Goal: Task Accomplishment & Management: Manage account settings

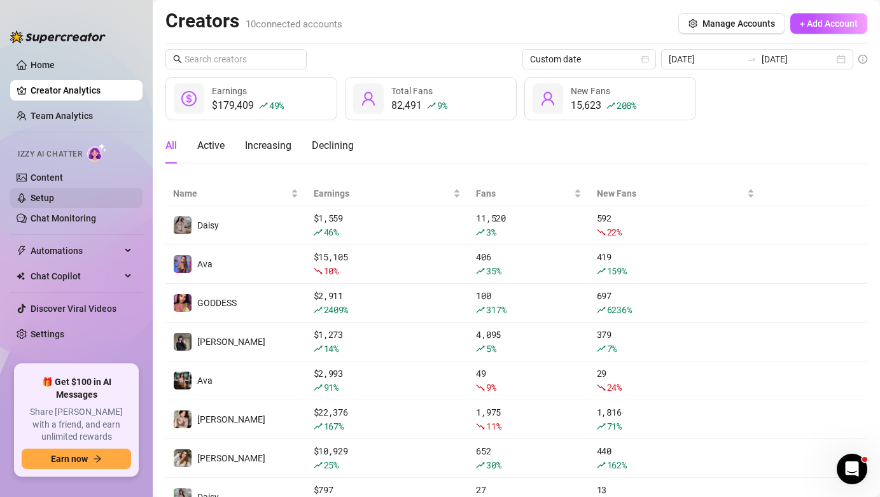
scroll to position [136, 0]
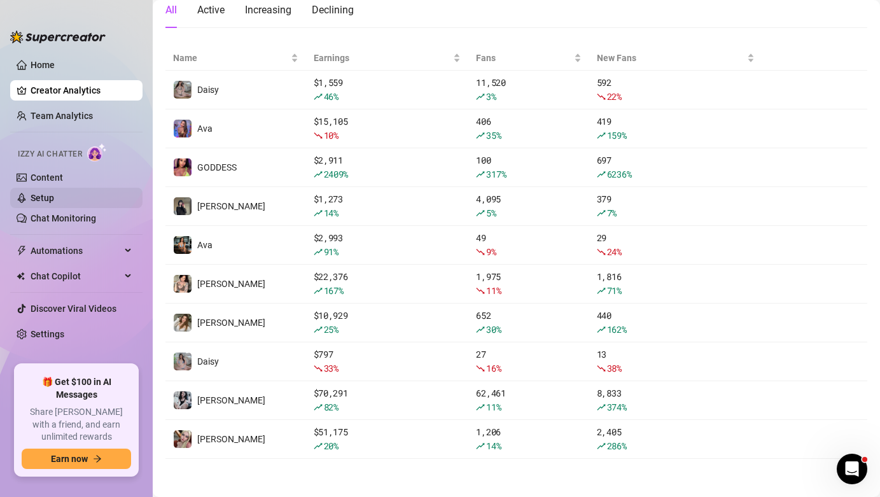
click at [54, 197] on link "Setup" at bounding box center [43, 198] width 24 height 10
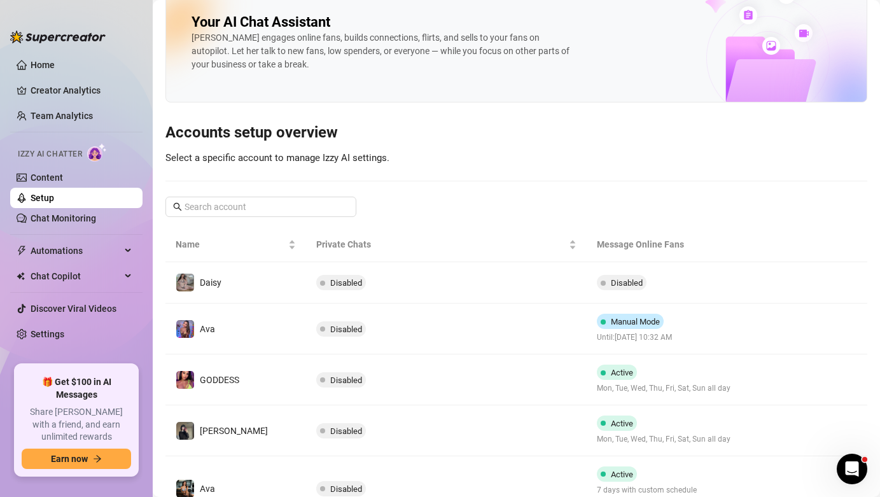
scroll to position [154, 0]
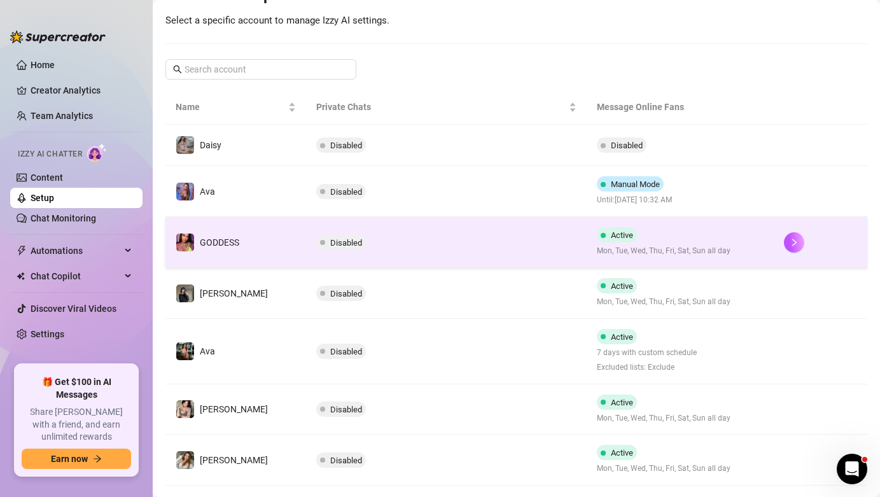
click at [657, 253] on span "Mon, Tue, Wed, Thu, Fri, Sat, Sun all day" at bounding box center [664, 251] width 134 height 12
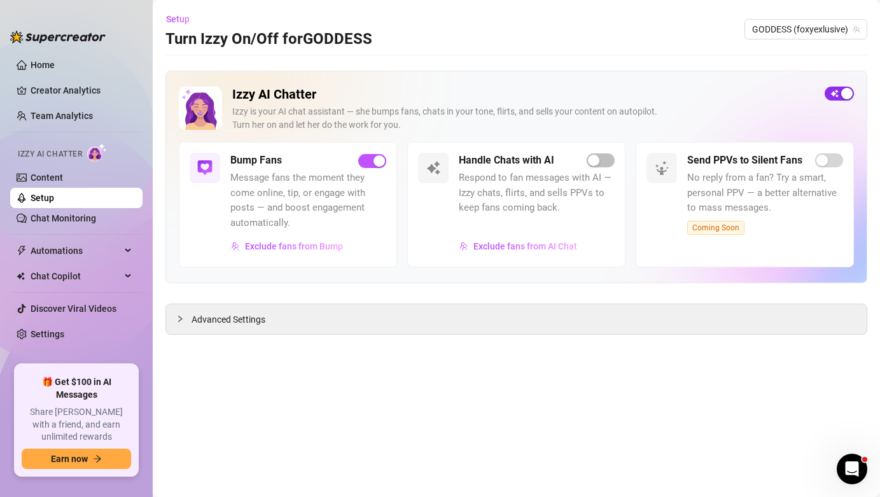
click at [842, 100] on span "button" at bounding box center [839, 94] width 29 height 14
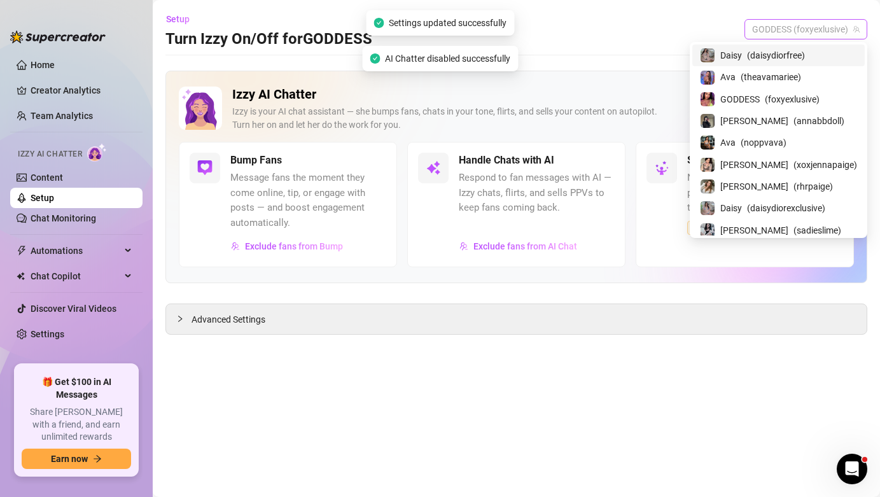
click at [812, 32] on span "GODDESS (foxyexlusive)" at bounding box center [806, 29] width 108 height 19
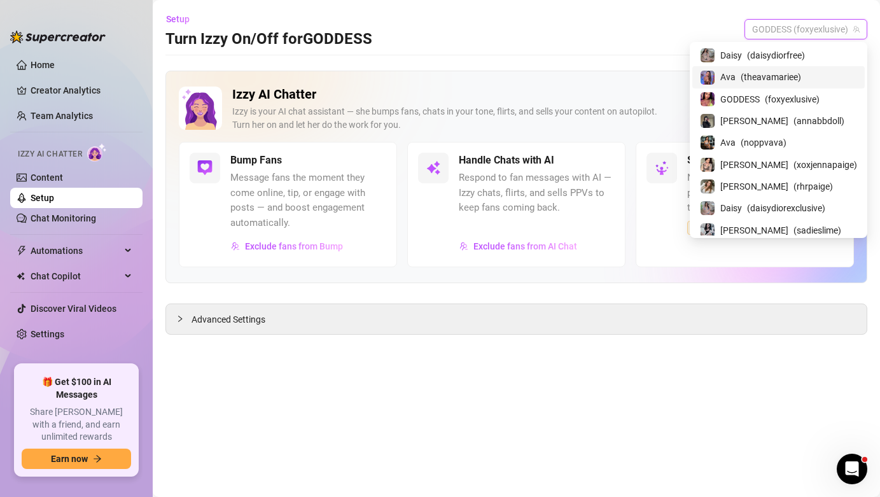
click at [801, 77] on span "( theavamariee )" at bounding box center [771, 77] width 60 height 14
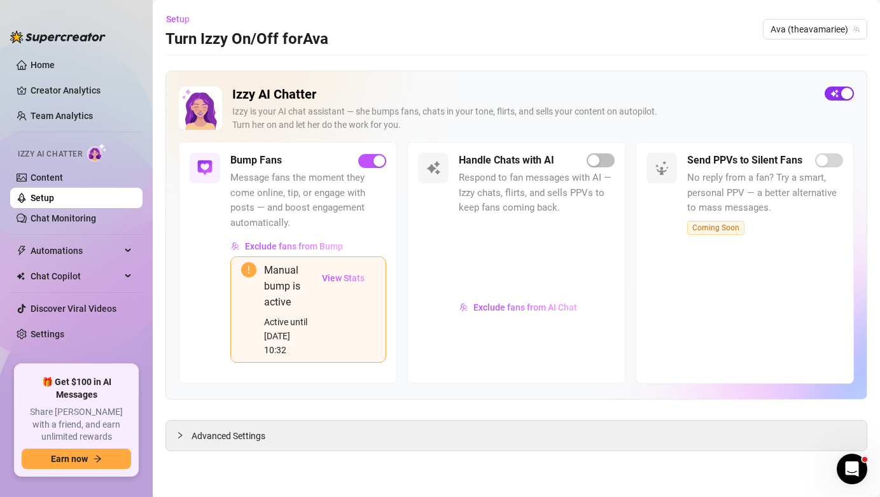
click at [841, 94] on div "button" at bounding box center [846, 93] width 11 height 11
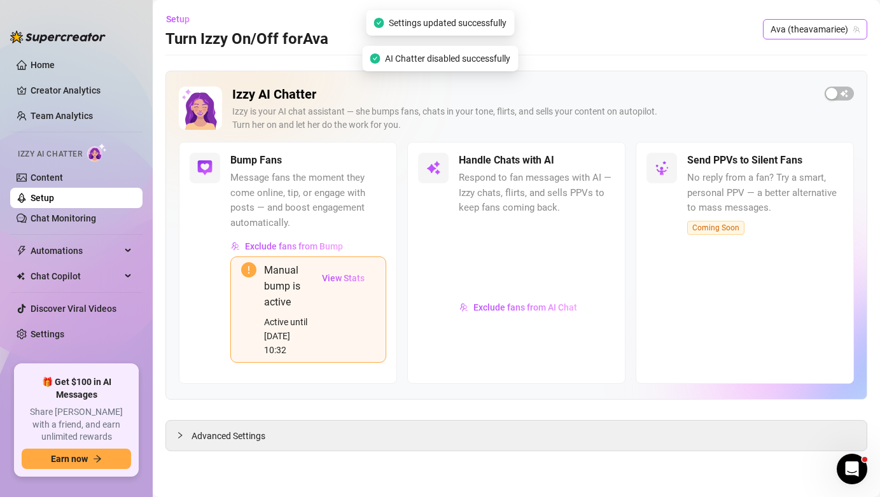
click at [822, 32] on span "Ava (theavamariee)" at bounding box center [814, 29] width 89 height 19
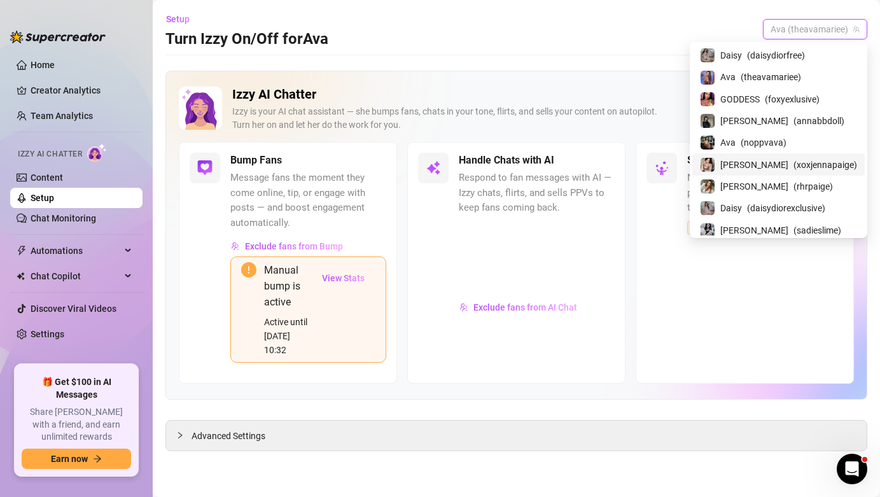
click at [816, 155] on div "[PERSON_NAME] ( xoxjennapaige )" at bounding box center [778, 164] width 172 height 22
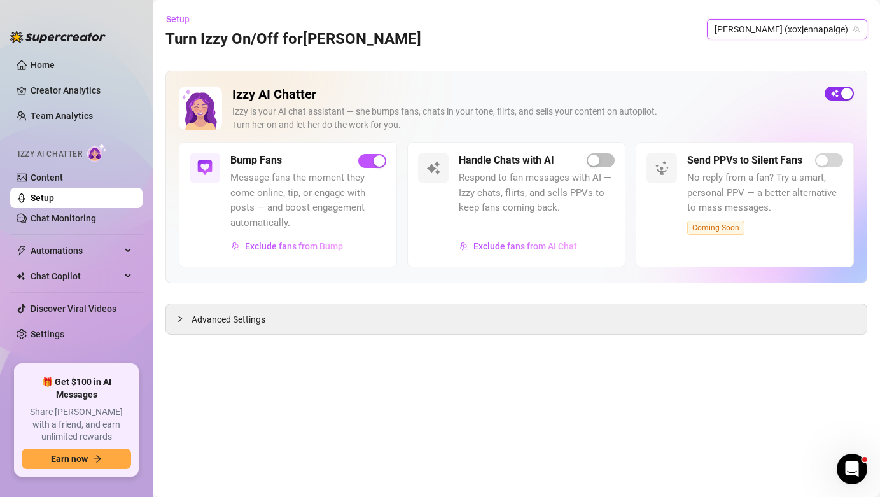
click at [840, 98] on span "button" at bounding box center [839, 94] width 29 height 14
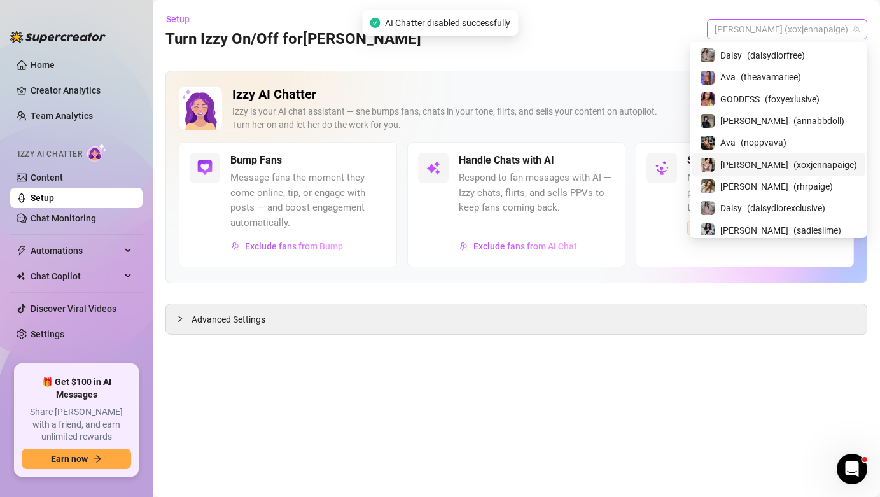
click at [824, 34] on span "[PERSON_NAME] (xoxjennapaige)" at bounding box center [786, 29] width 145 height 19
click at [819, 182] on div "[PERSON_NAME] ( rhrpaige )" at bounding box center [778, 186] width 157 height 15
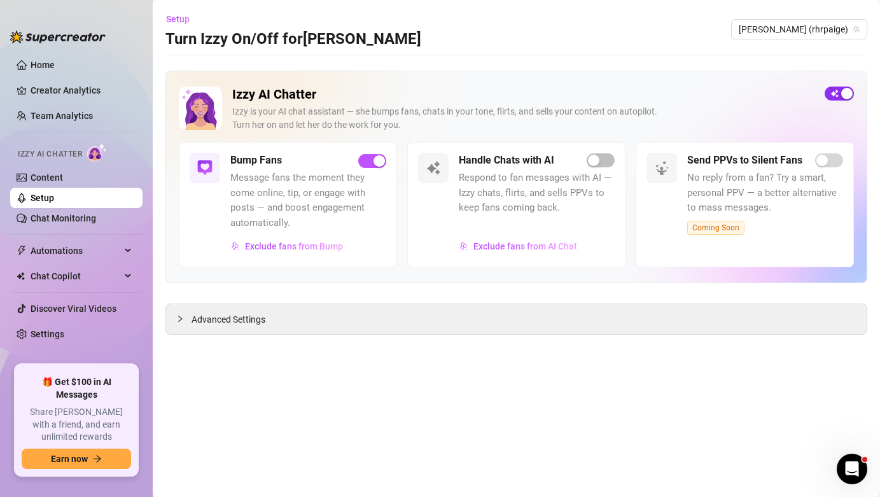
click at [840, 96] on button "button" at bounding box center [839, 94] width 29 height 14
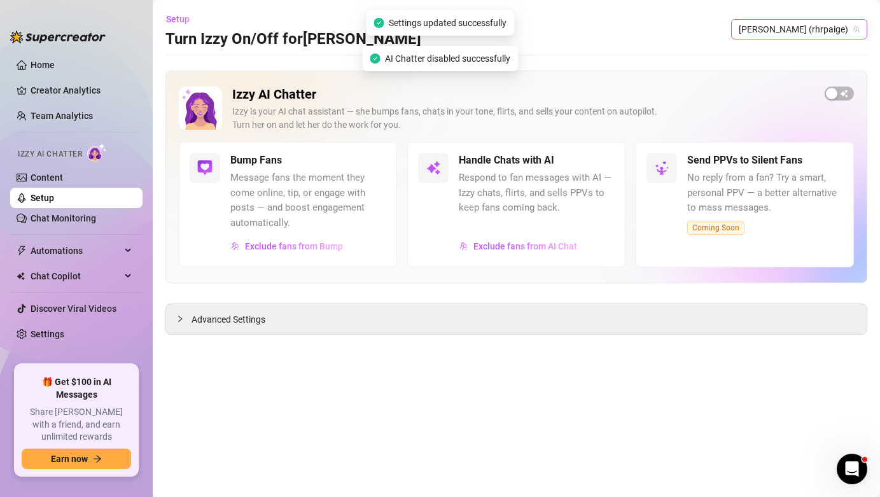
click at [841, 36] on span "[PERSON_NAME] (rhrpaige)" at bounding box center [799, 29] width 121 height 19
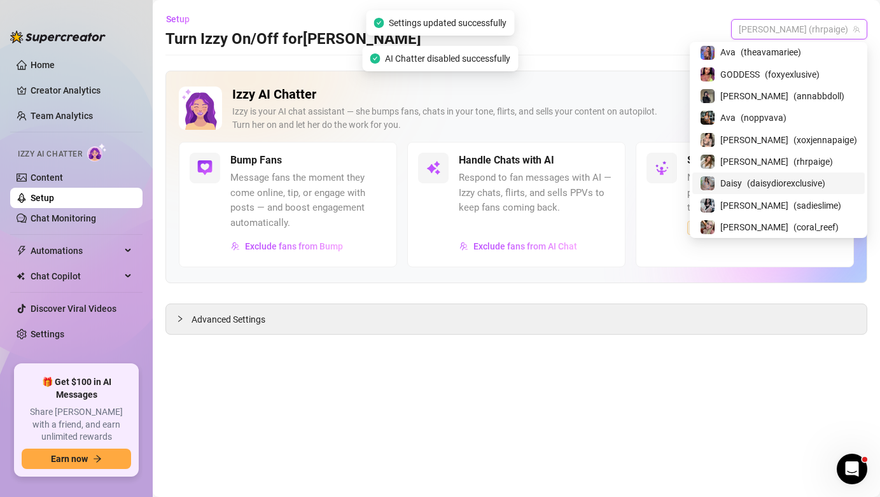
scroll to position [25, 0]
click at [834, 204] on div "[PERSON_NAME] ( sadieslime )" at bounding box center [778, 204] width 157 height 15
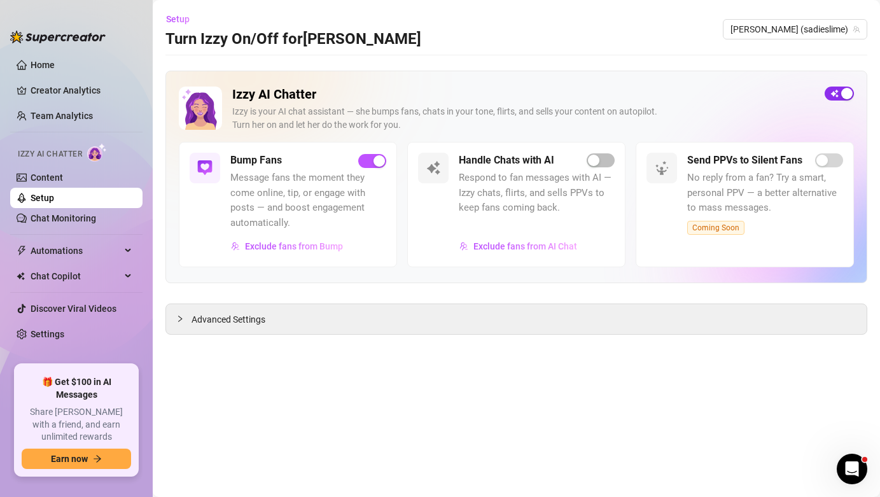
click at [841, 97] on div "button" at bounding box center [846, 93] width 11 height 11
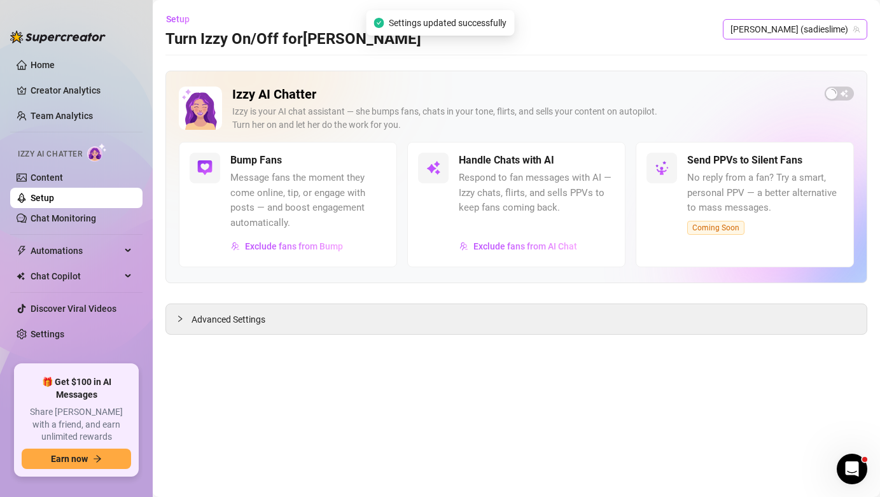
click at [847, 22] on span "[PERSON_NAME] (sadieslime)" at bounding box center [794, 29] width 129 height 19
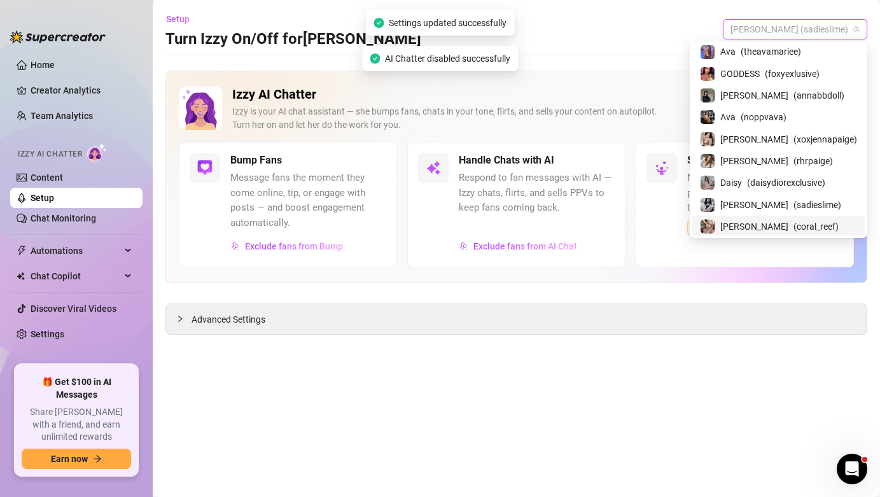
click at [824, 222] on div "[PERSON_NAME] ( coral_reef )" at bounding box center [778, 226] width 157 height 15
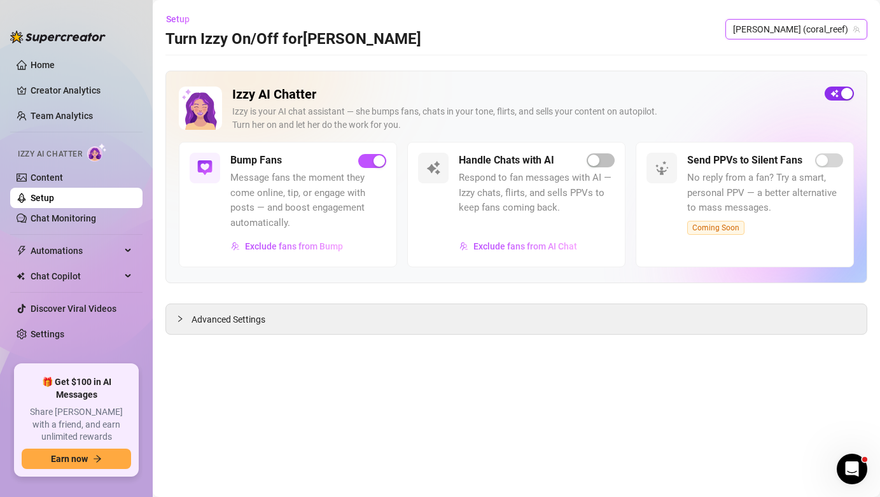
click at [837, 100] on span "button" at bounding box center [839, 94] width 29 height 14
click at [64, 335] on link "Settings" at bounding box center [48, 334] width 34 height 10
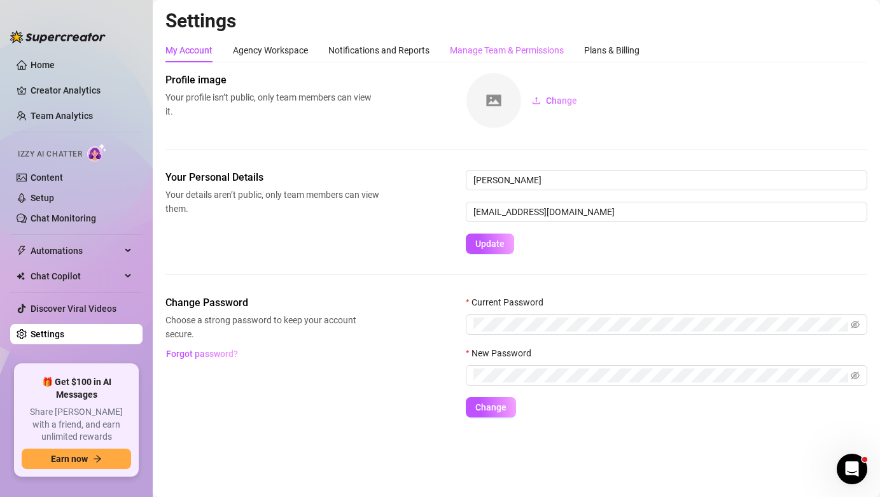
drag, startPoint x: 492, startPoint y: 66, endPoint x: 497, endPoint y: 60, distance: 8.1
click at [494, 64] on div "My Account Agency Workspace Notifications and Reports Manage Team & Permissions…" at bounding box center [516, 227] width 702 height 379
click at [497, 60] on div "Manage Team & Permissions" at bounding box center [507, 50] width 114 height 24
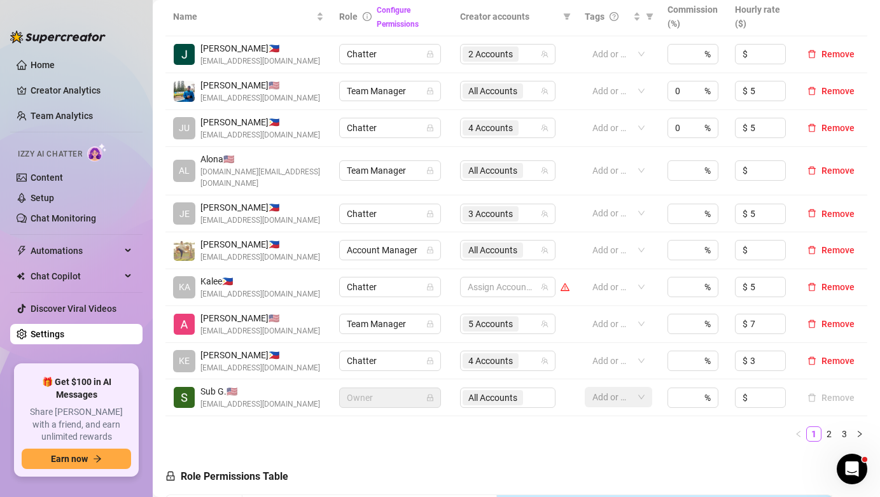
scroll to position [246, 0]
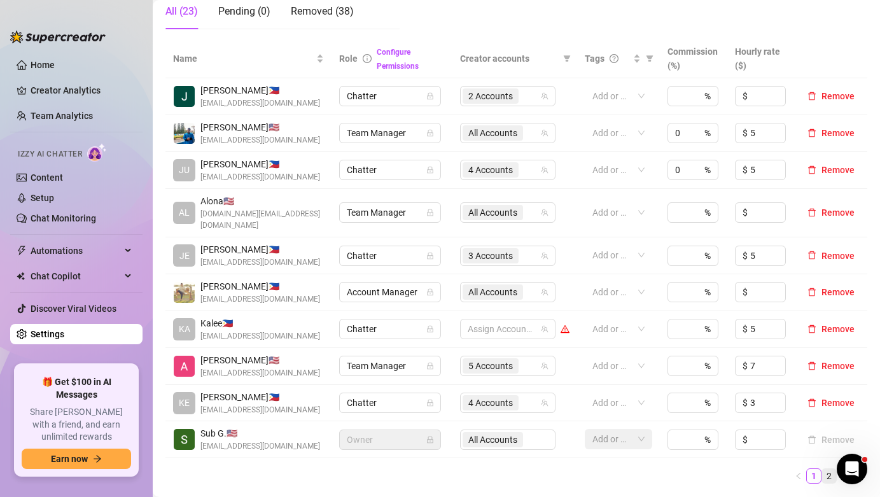
click at [822, 469] on link "2" at bounding box center [829, 476] width 14 height 14
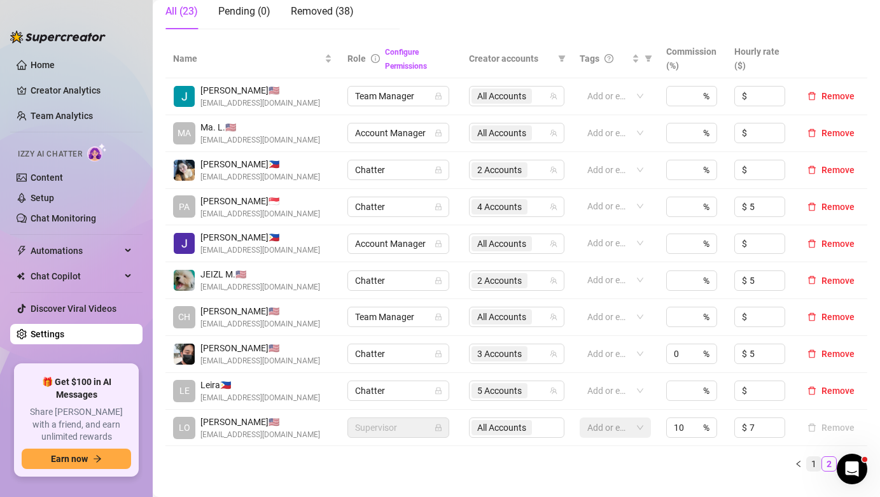
click at [807, 471] on link "1" at bounding box center [814, 464] width 14 height 14
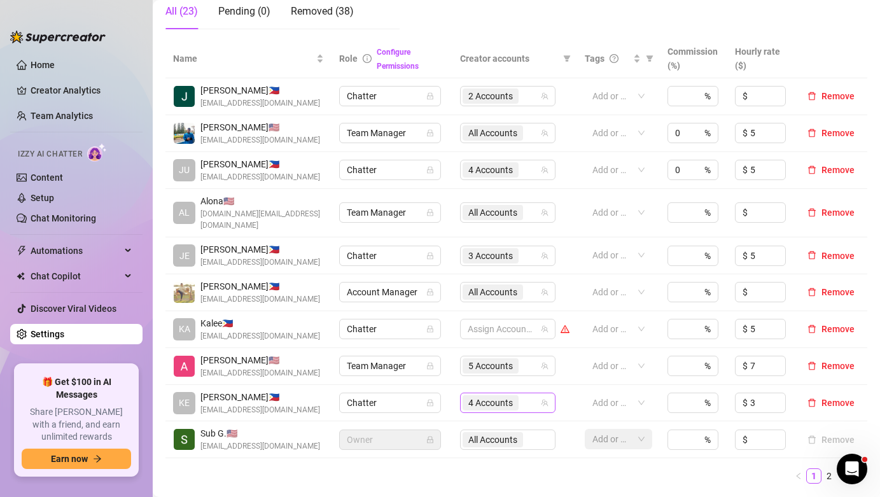
click at [525, 394] on div "4 Accounts" at bounding box center [501, 403] width 77 height 18
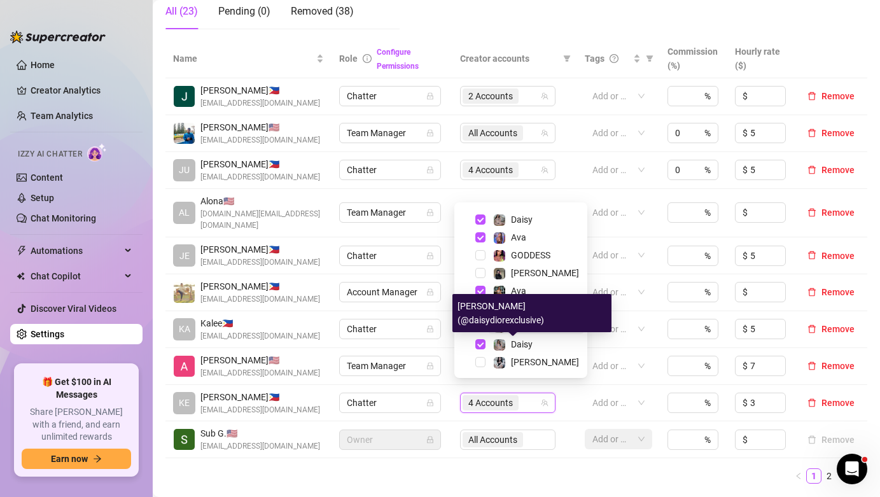
scroll to position [29, 0]
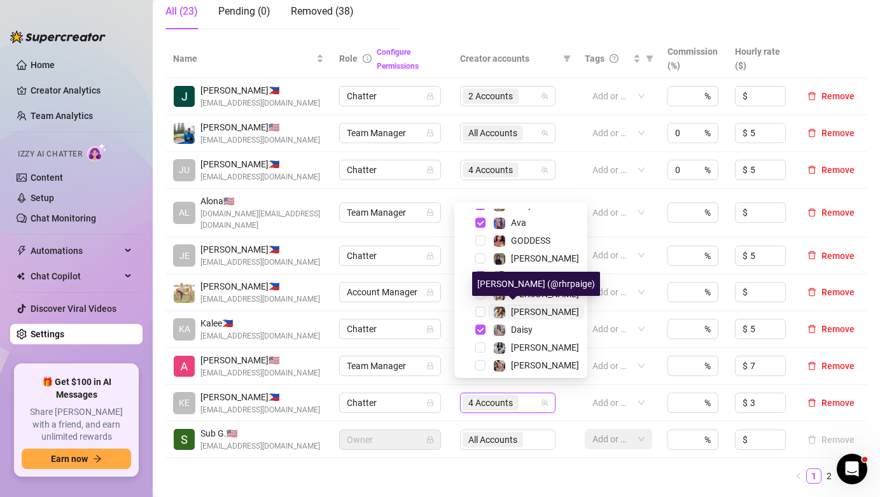
click at [530, 316] on span "[PERSON_NAME]" at bounding box center [545, 312] width 68 height 10
